Goal: Transaction & Acquisition: Purchase product/service

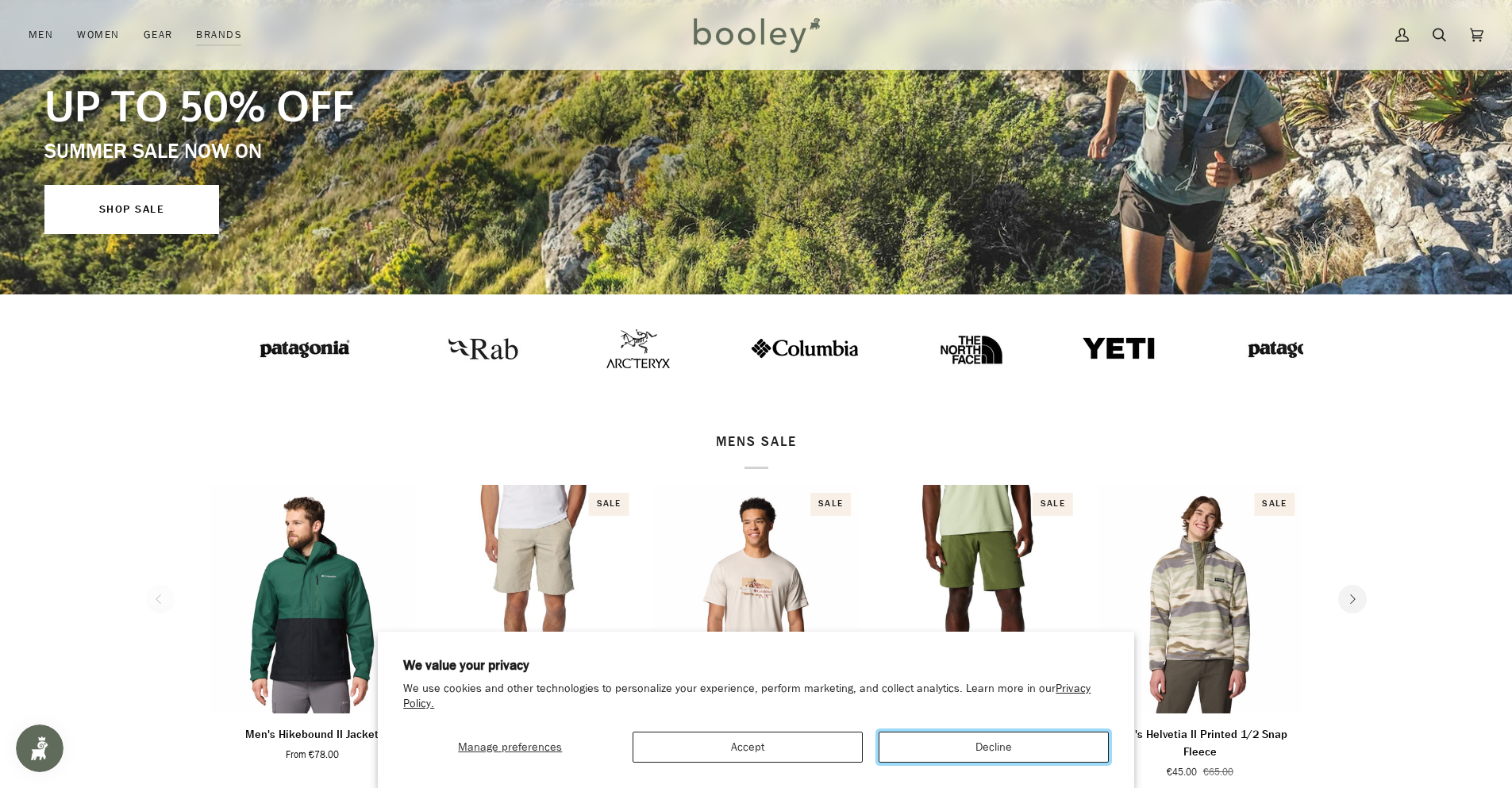
click at [982, 752] on button "Decline" at bounding box center [994, 747] width 230 height 31
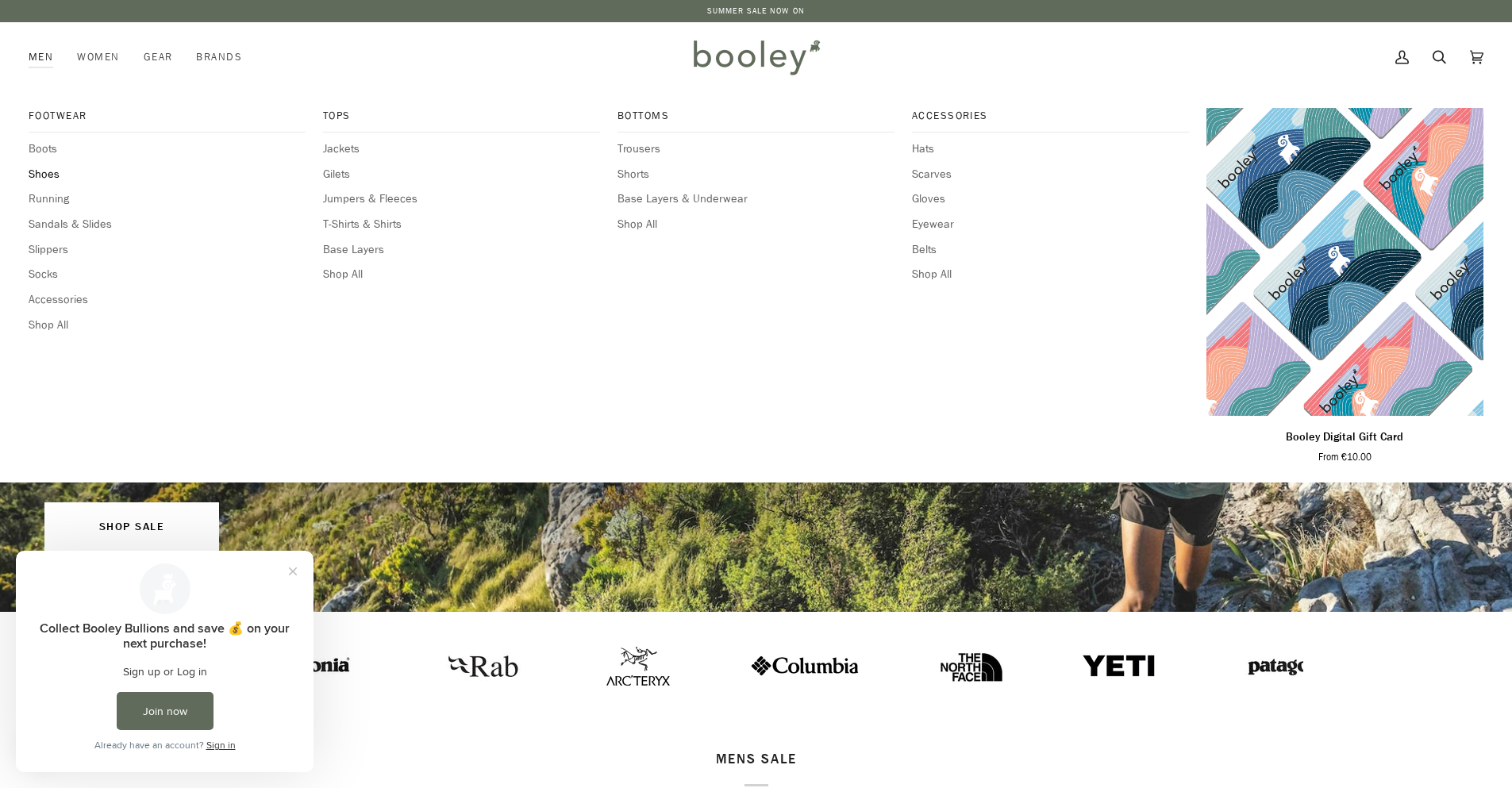
click at [44, 179] on span "Shoes" at bounding box center [167, 175] width 277 height 18
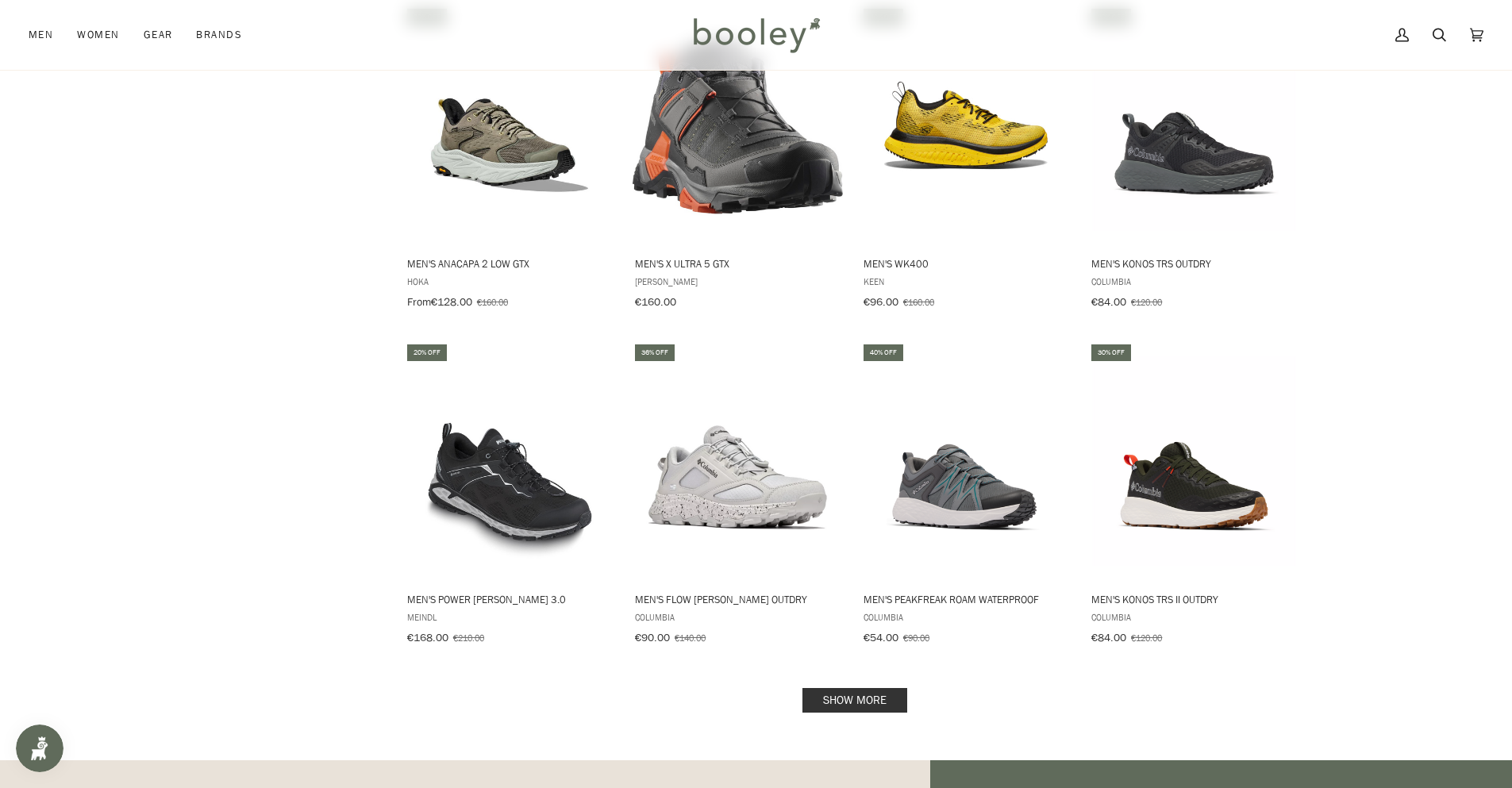
scroll to position [1587, 0]
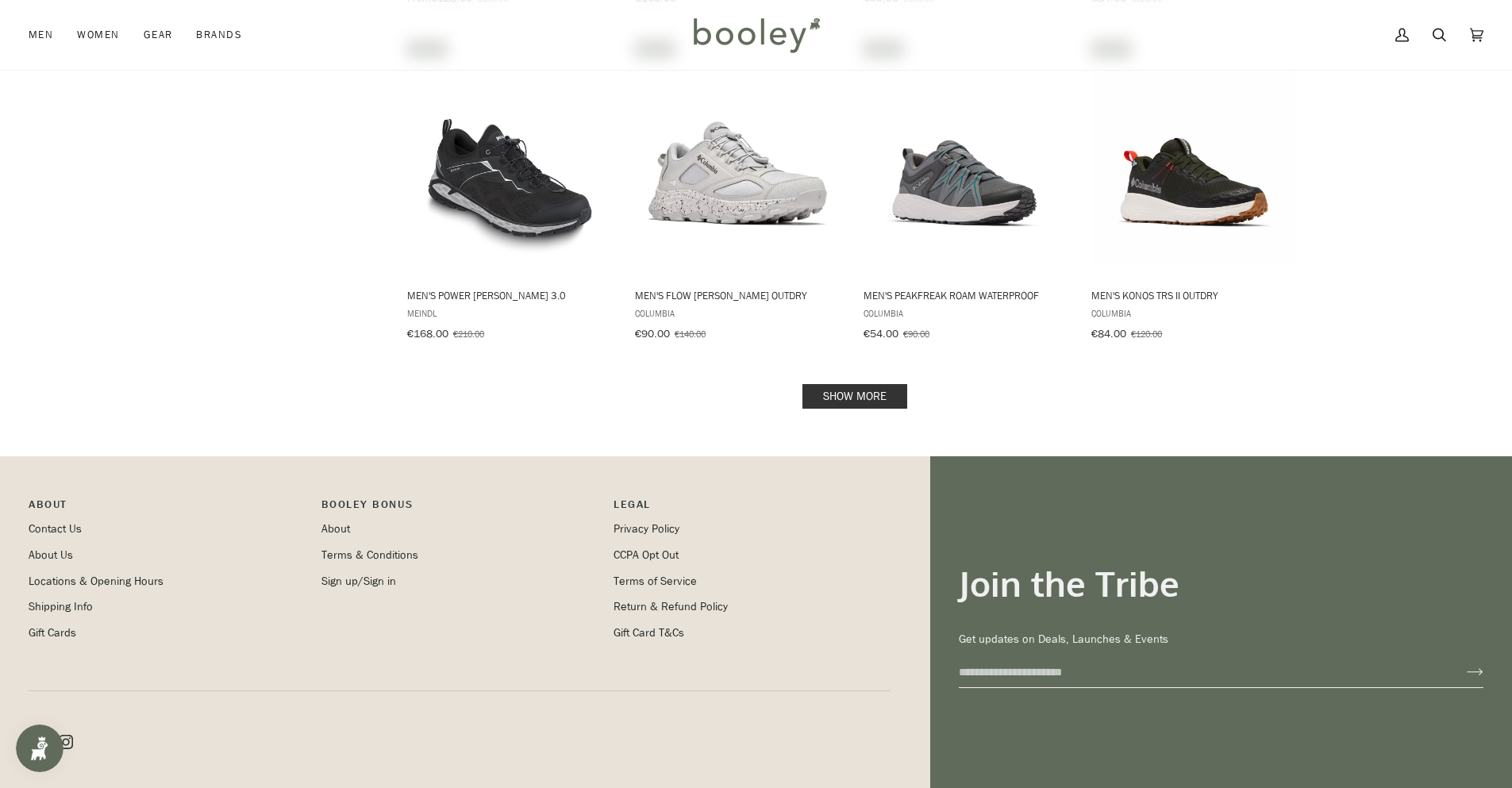
click at [859, 390] on link "Show more" at bounding box center [855, 396] width 105 height 24
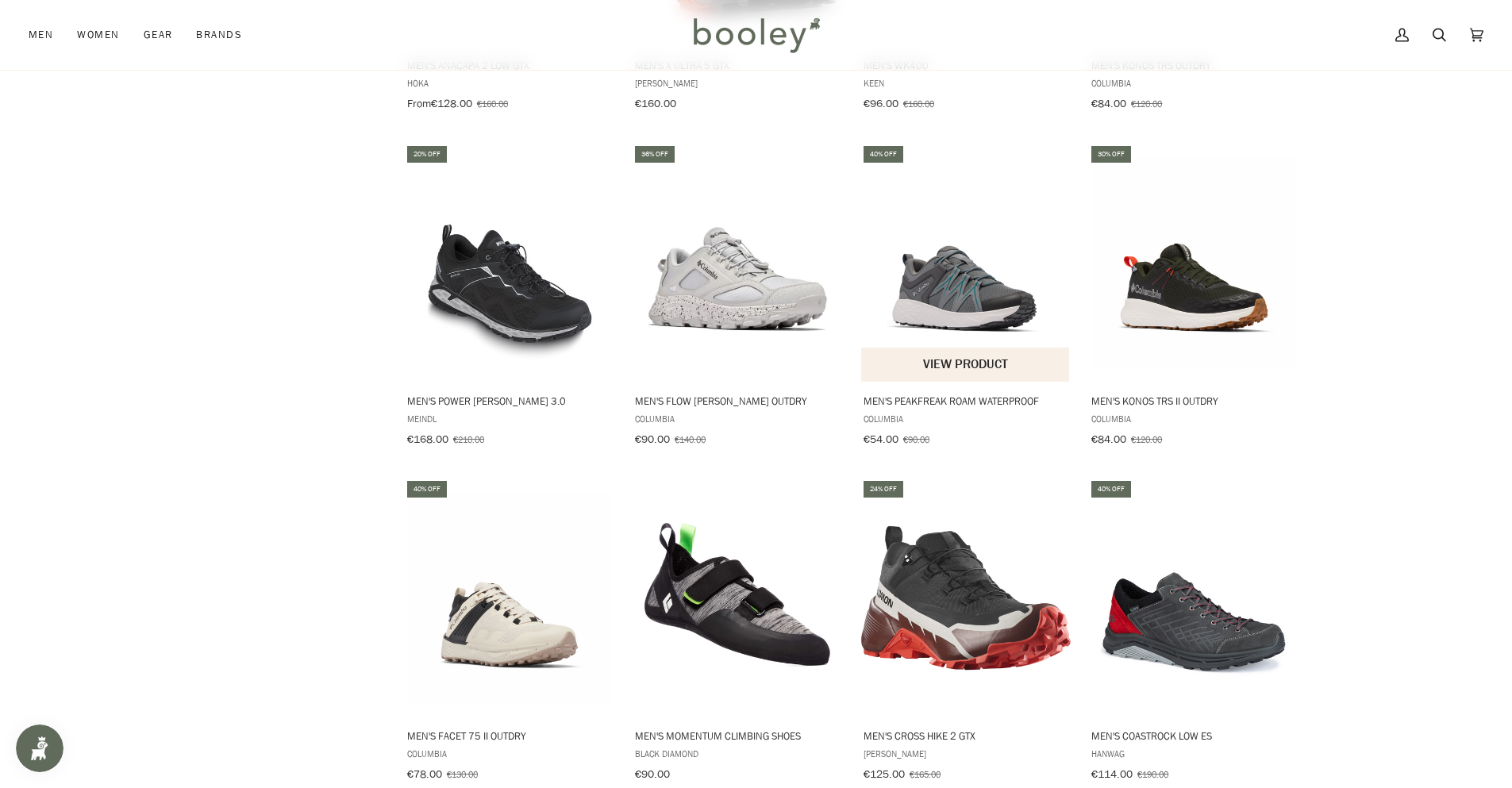
scroll to position [1798, 0]
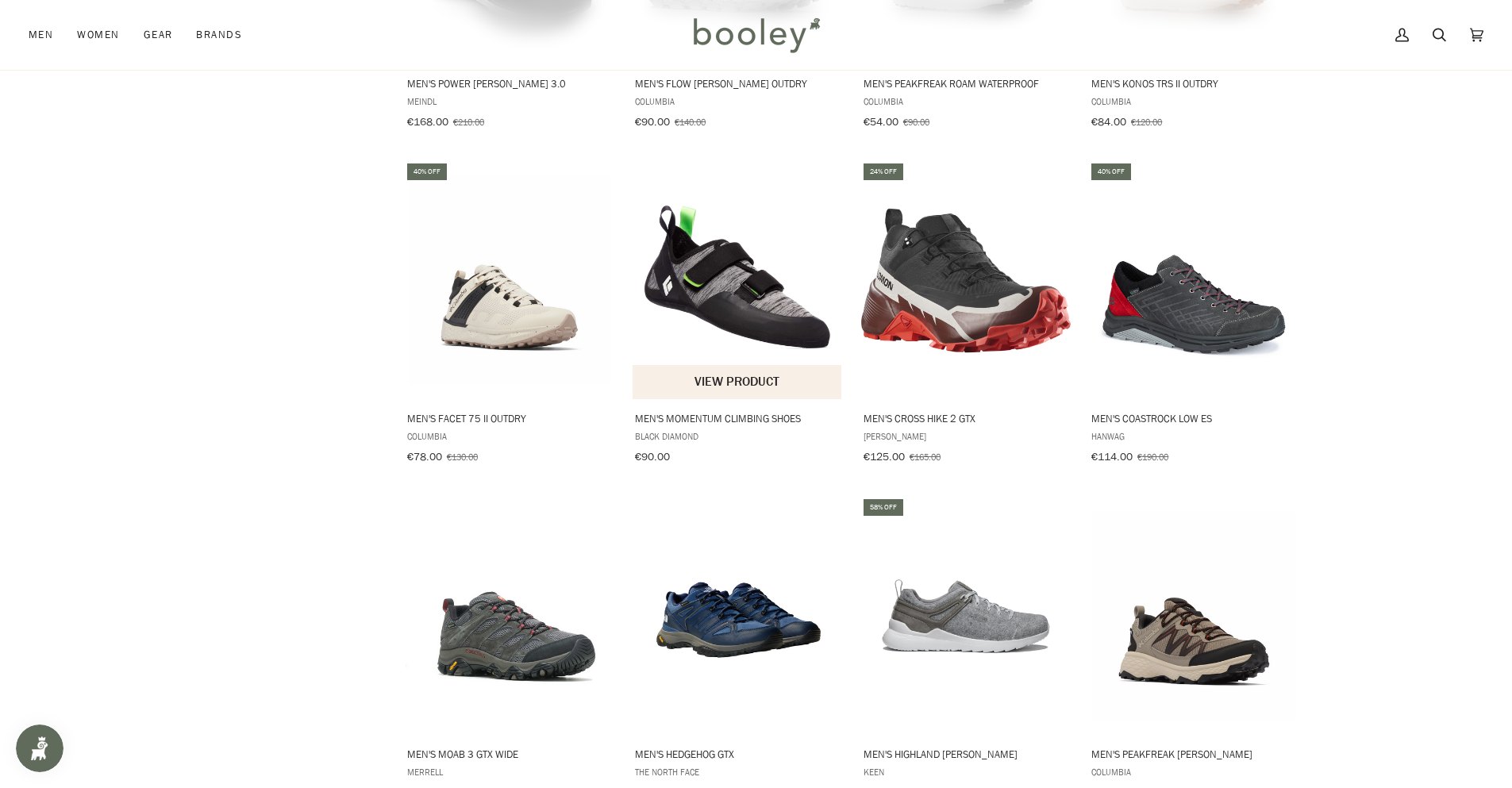
click at [781, 253] on img "Men's Momentum Climbing Shoes" at bounding box center [737, 280] width 210 height 210
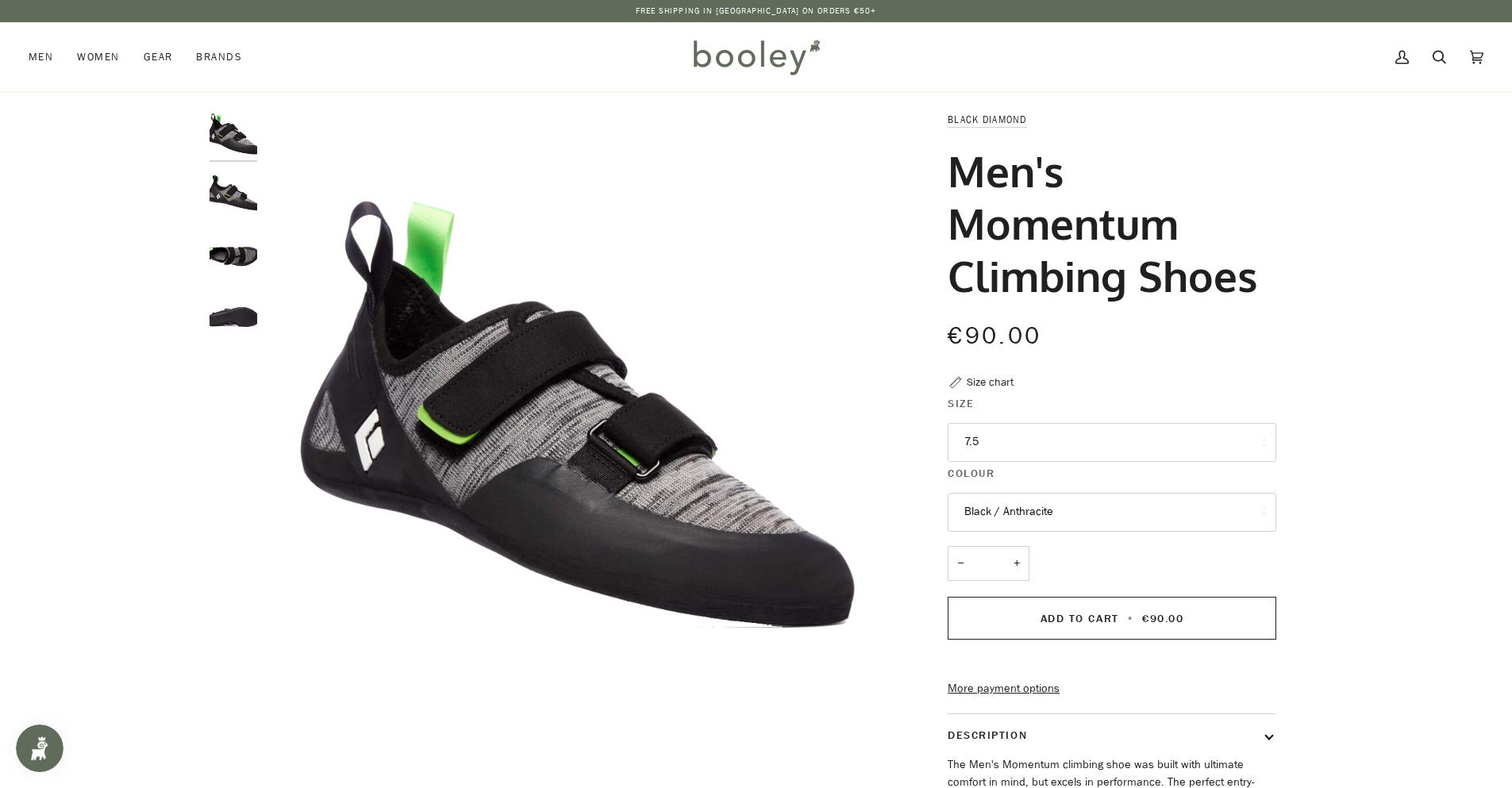
click at [1057, 441] on button "7.5" at bounding box center [1112, 442] width 328 height 39
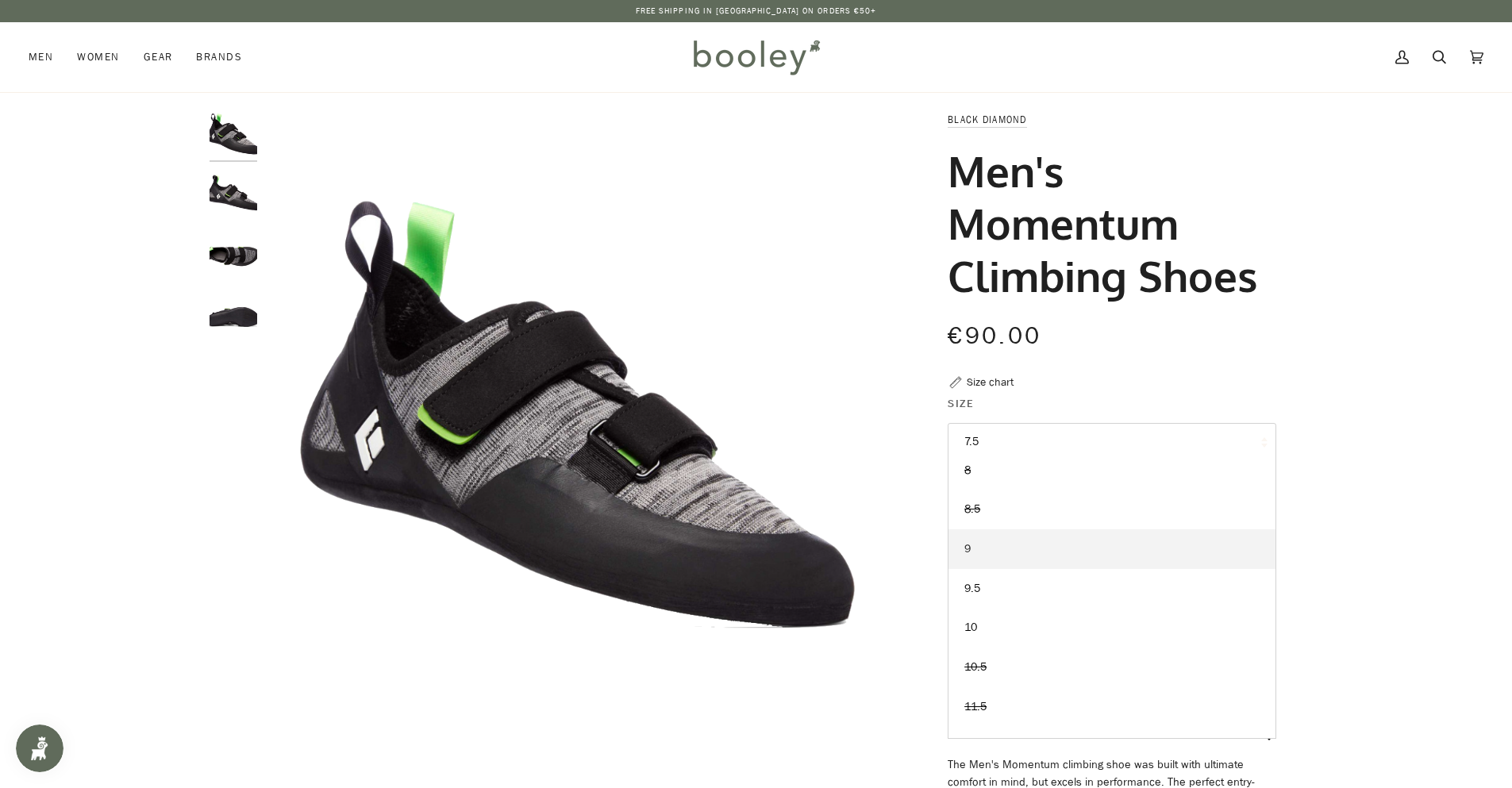
scroll to position [78, 0]
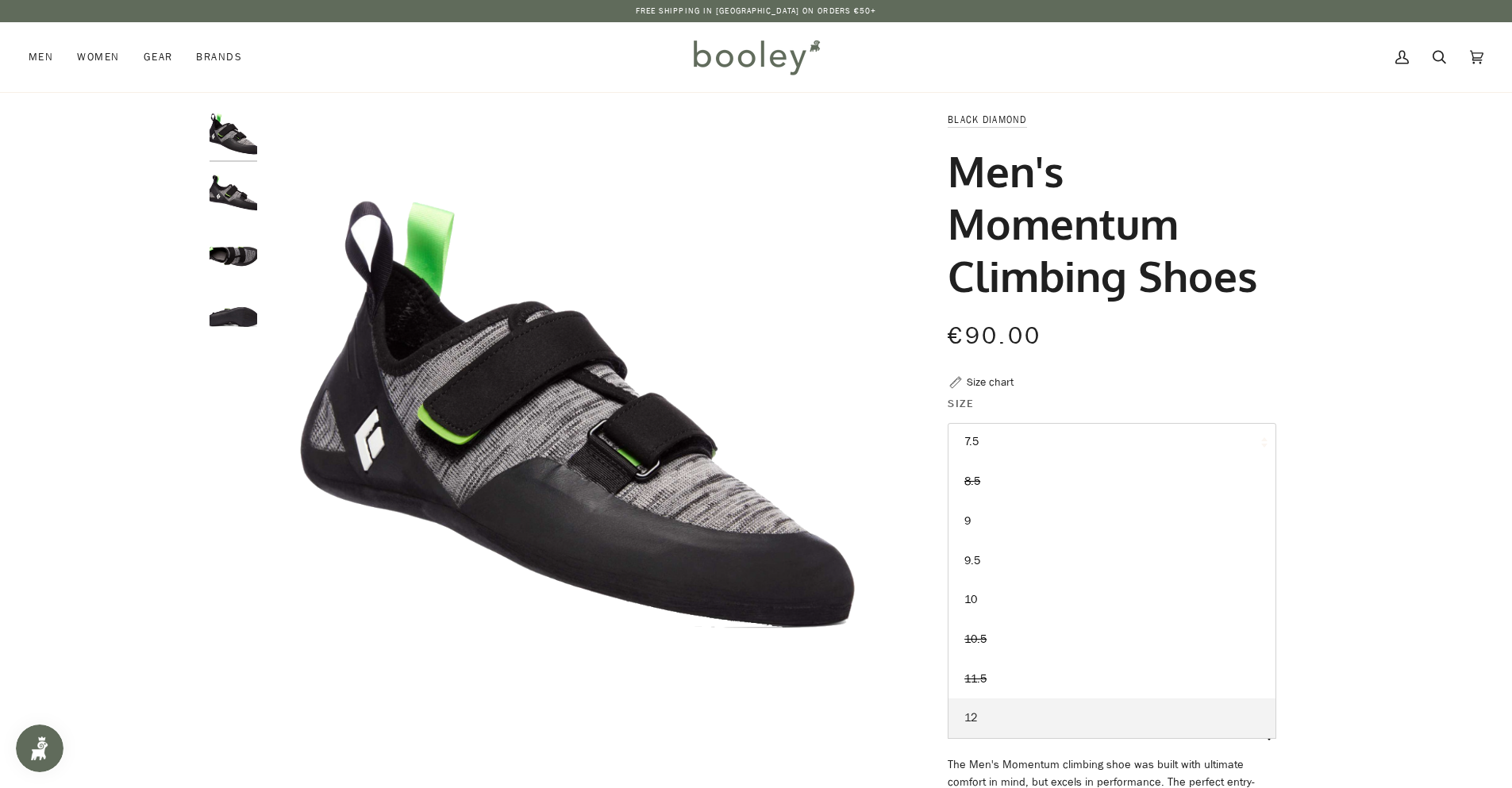
click at [1067, 720] on link "12" at bounding box center [1112, 718] width 327 height 40
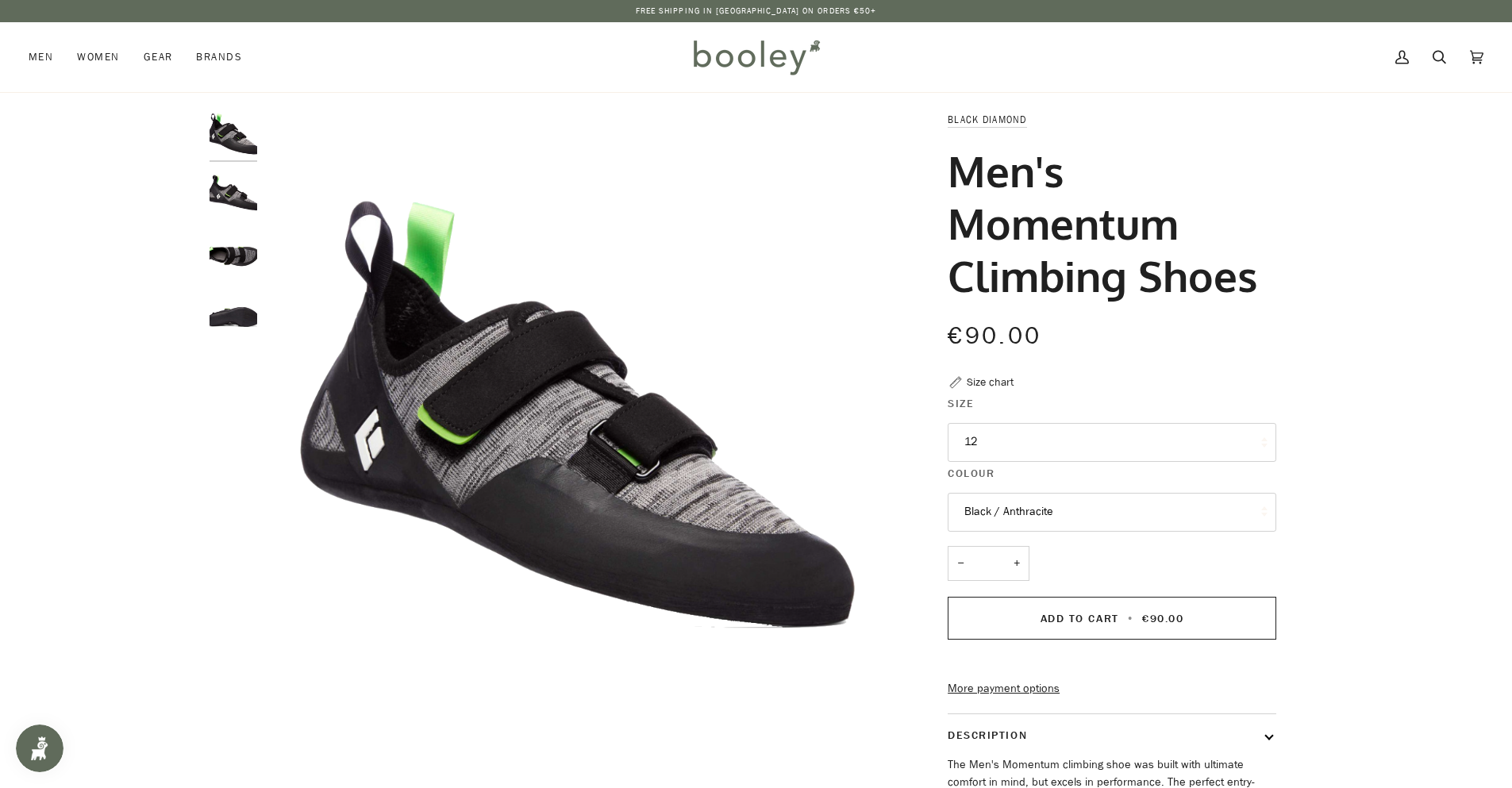
click at [1219, 511] on button "Black / Anthracite" at bounding box center [1112, 512] width 328 height 39
click at [1373, 328] on div "Zoom Zoom" at bounding box center [756, 557] width 1512 height 892
